Goal: Find specific page/section

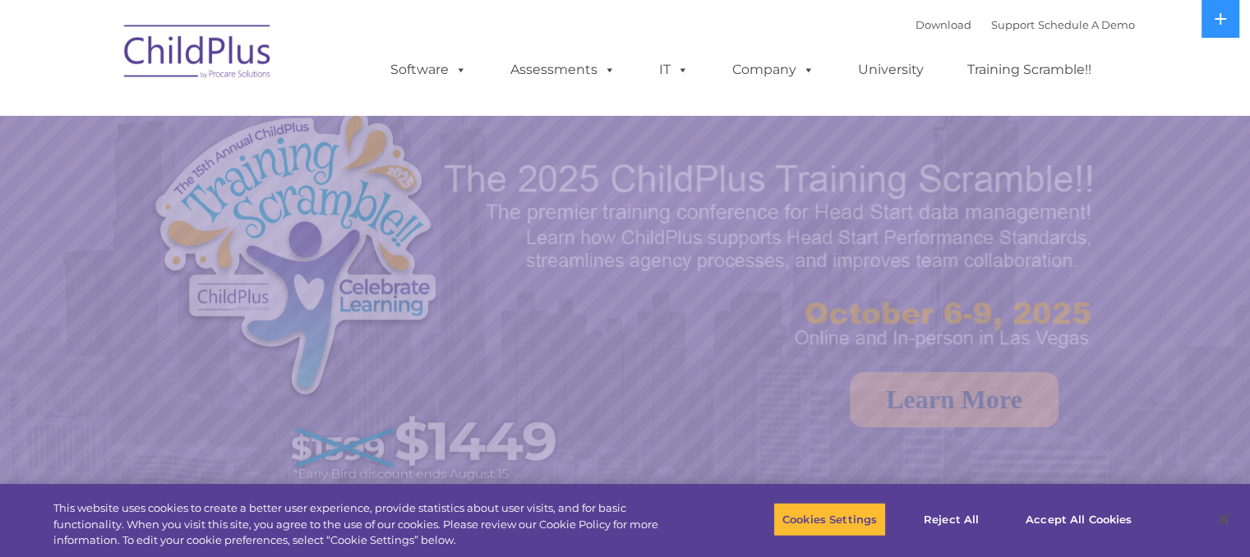
select select "MEDIUM"
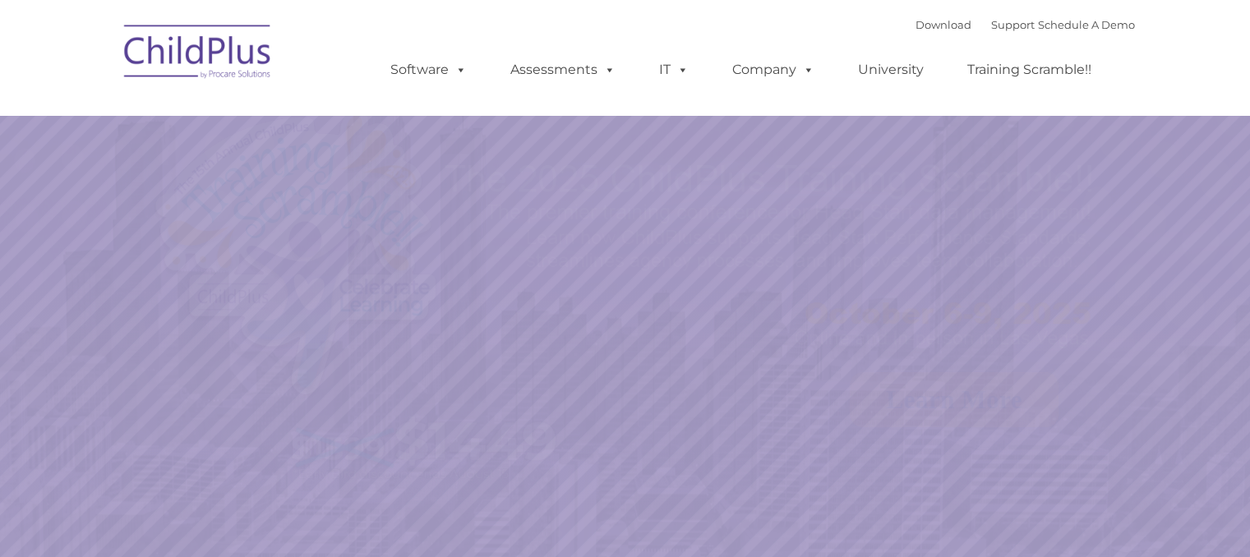
select select "MEDIUM"
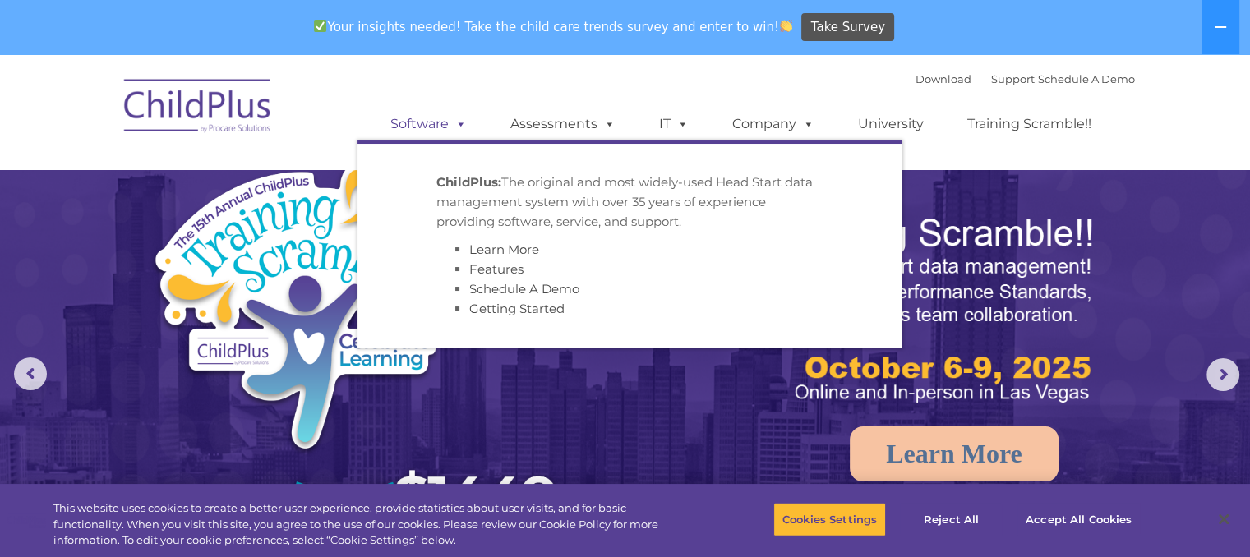
click at [458, 122] on span at bounding box center [458, 124] width 18 height 16
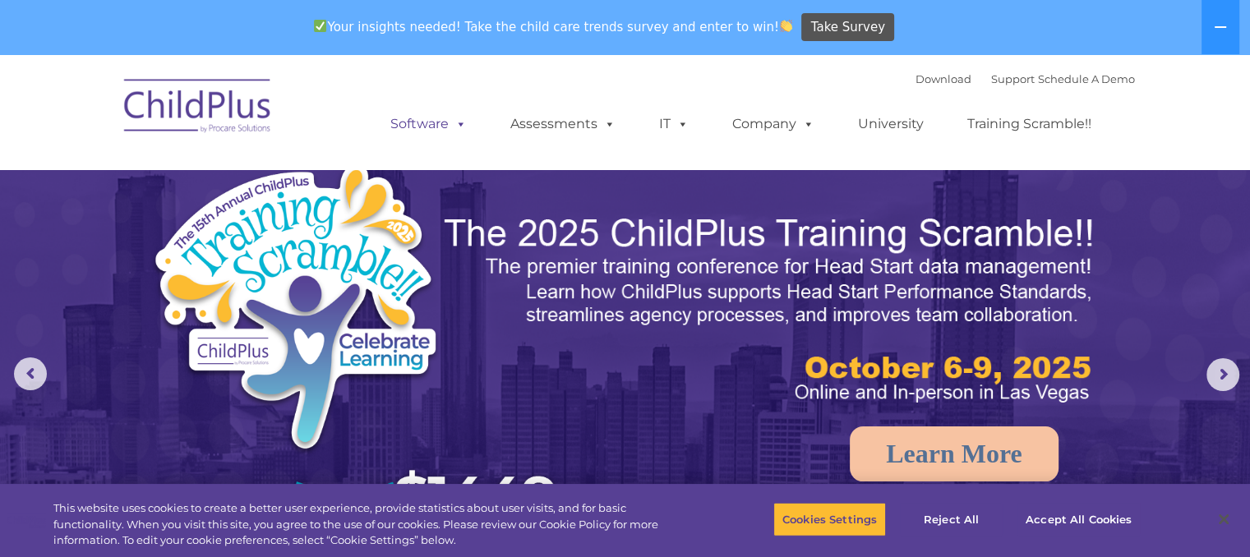
click at [460, 122] on span at bounding box center [458, 124] width 18 height 16
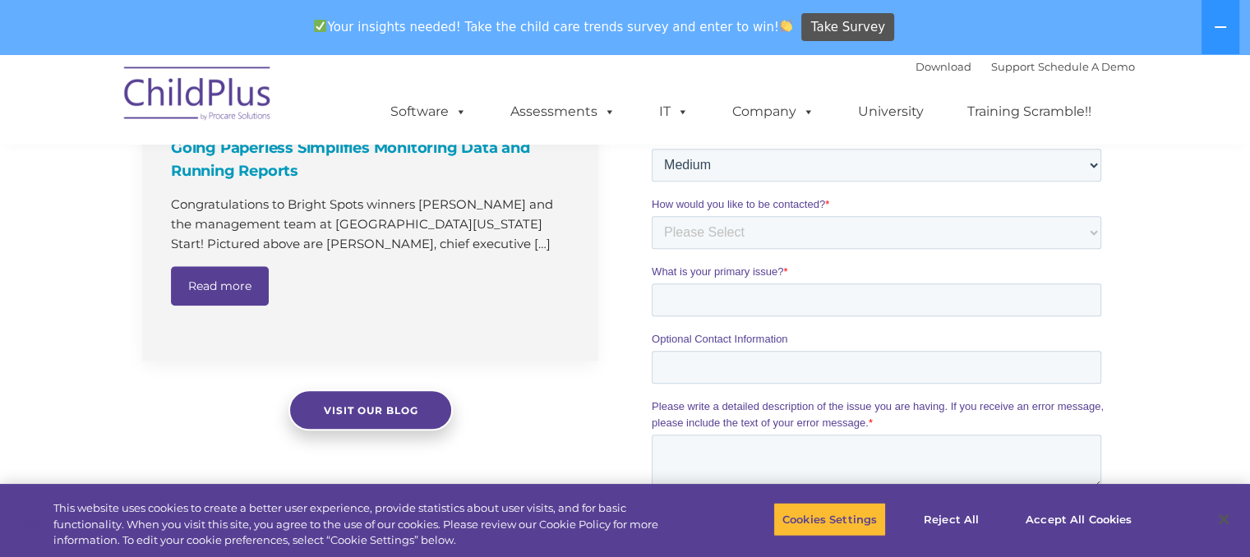
scroll to position [1296, 0]
